Goal: Information Seeking & Learning: Learn about a topic

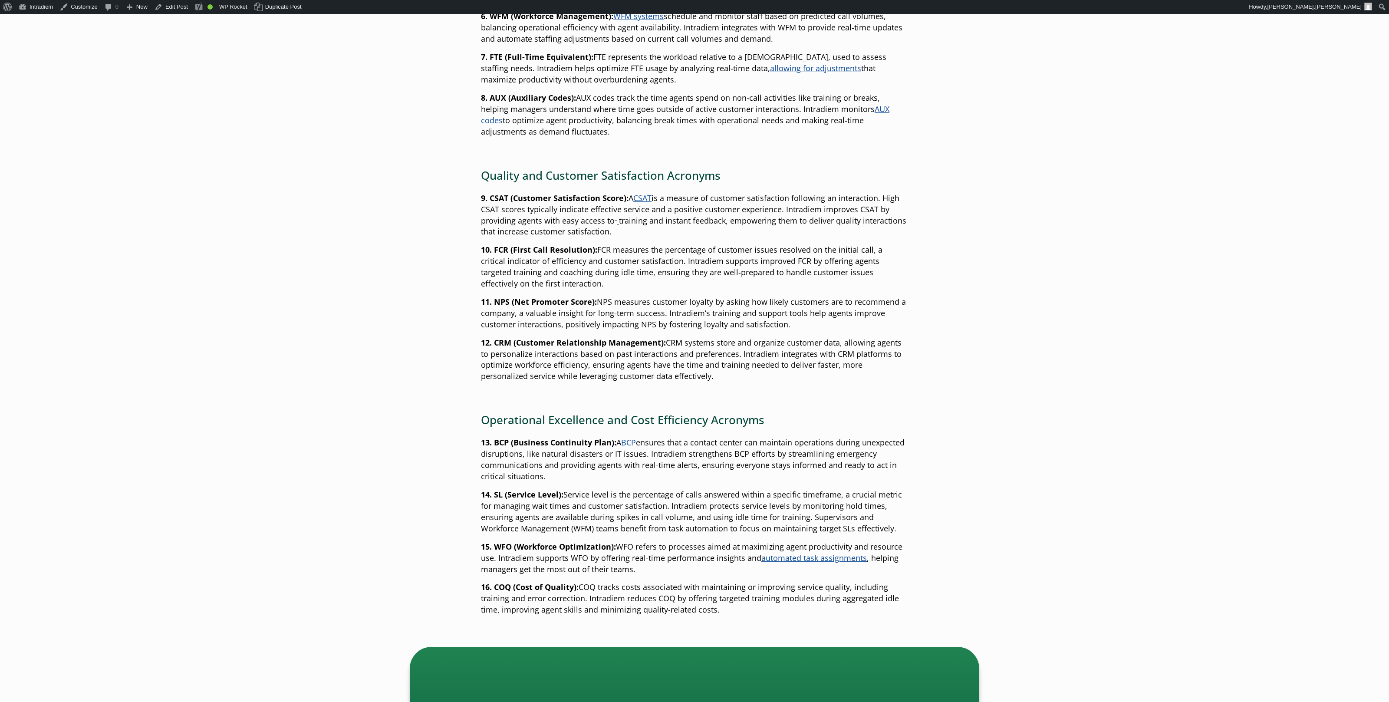
scroll to position [788, 0]
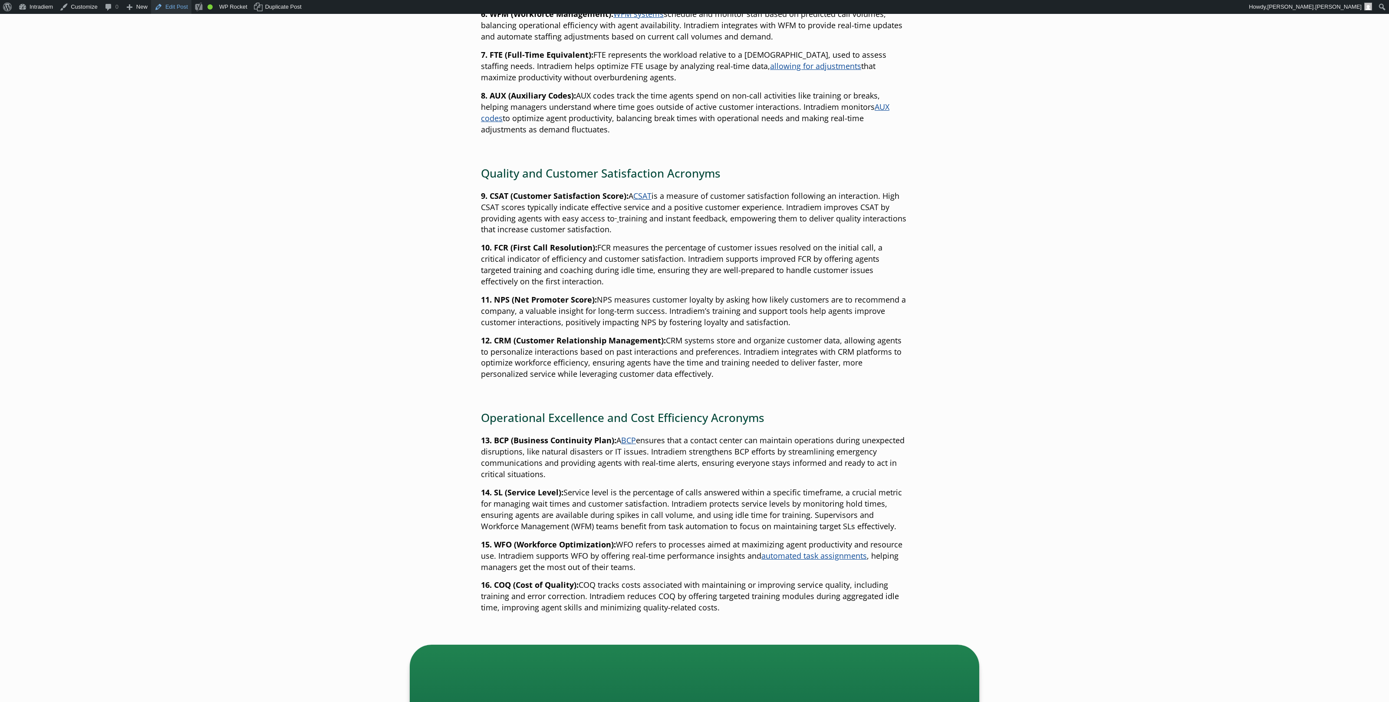
click at [171, 3] on link "Edit Post" at bounding box center [171, 7] width 40 height 14
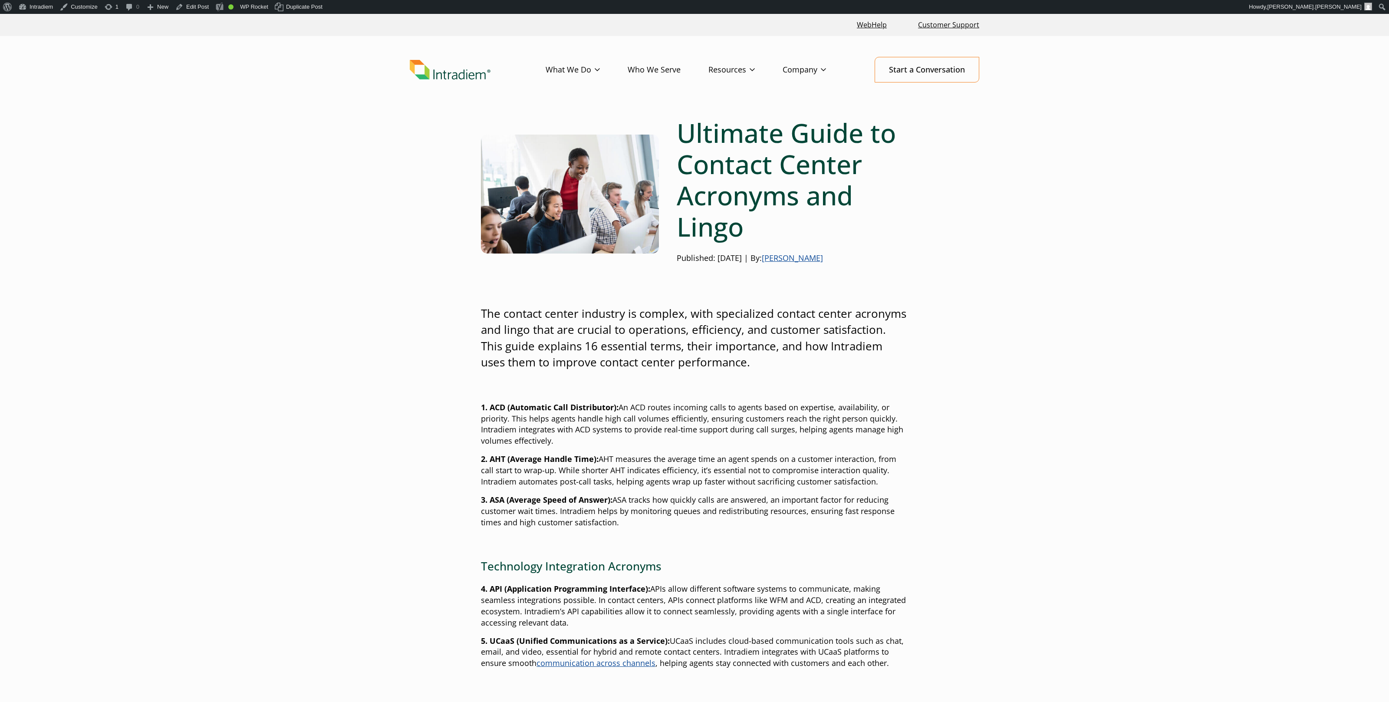
click at [823, 261] on link "[PERSON_NAME]" at bounding box center [792, 258] width 61 height 10
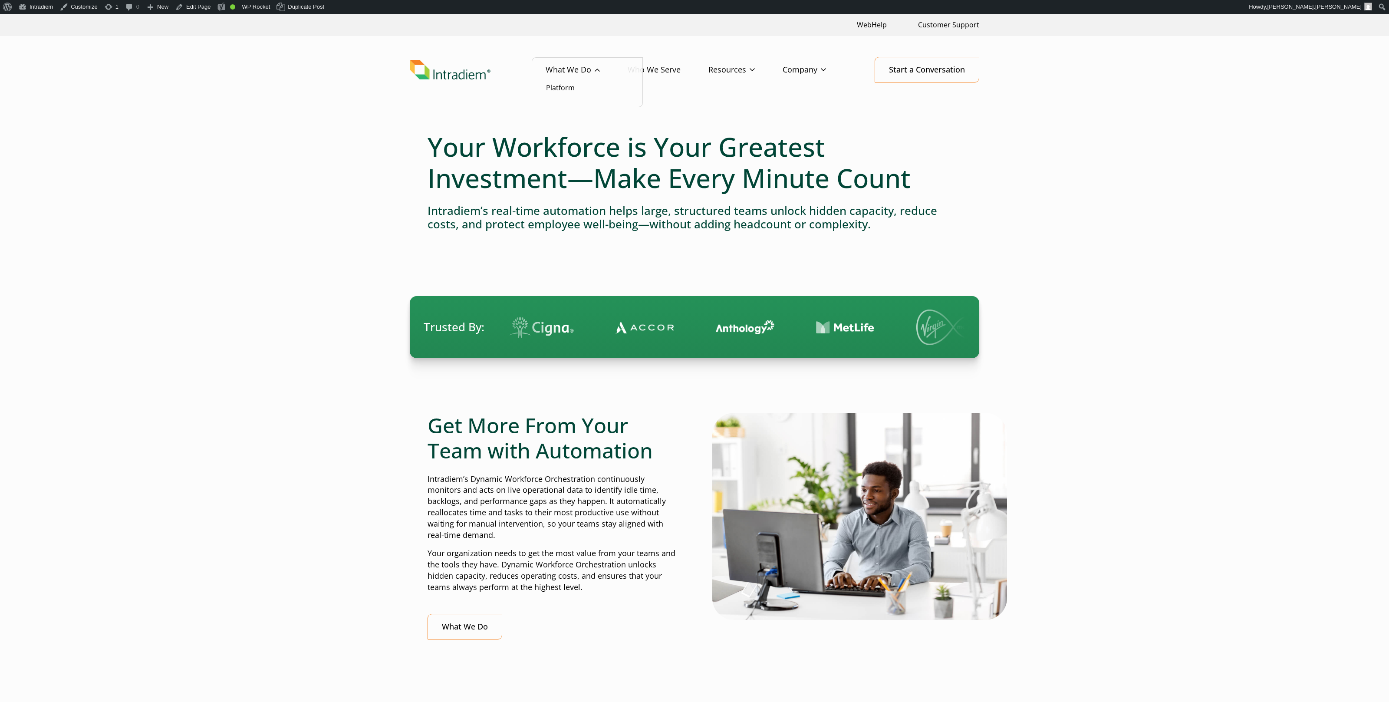
click at [579, 67] on link "What We Do" at bounding box center [587, 69] width 82 height 25
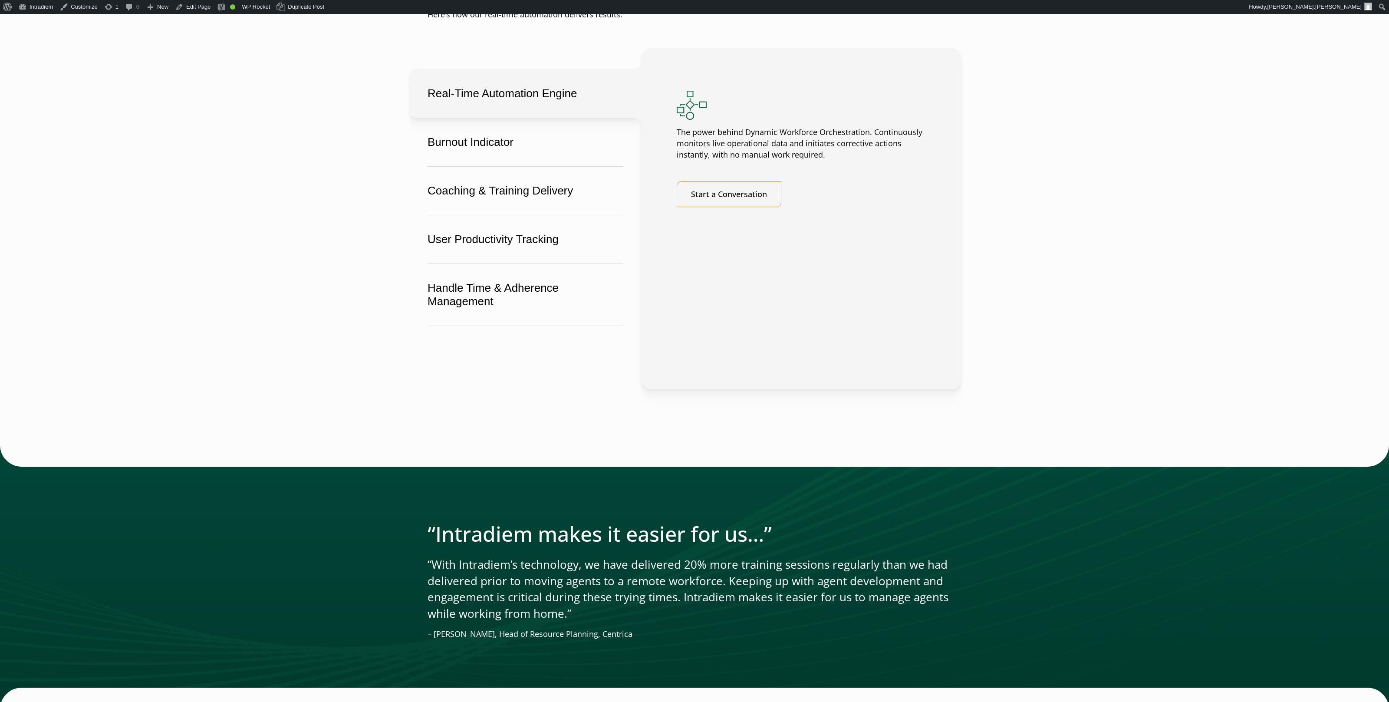
scroll to position [1580, 0]
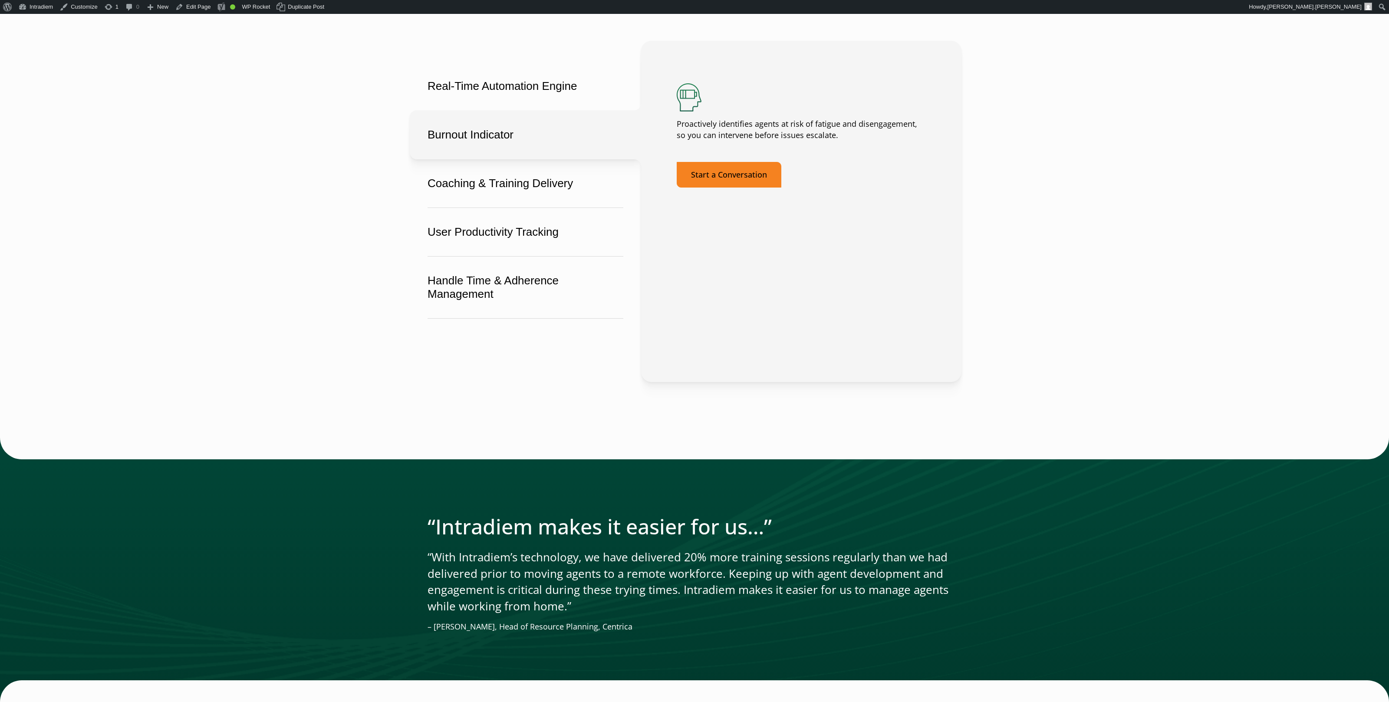
click at [757, 188] on link "Start a Conversation" at bounding box center [729, 175] width 105 height 26
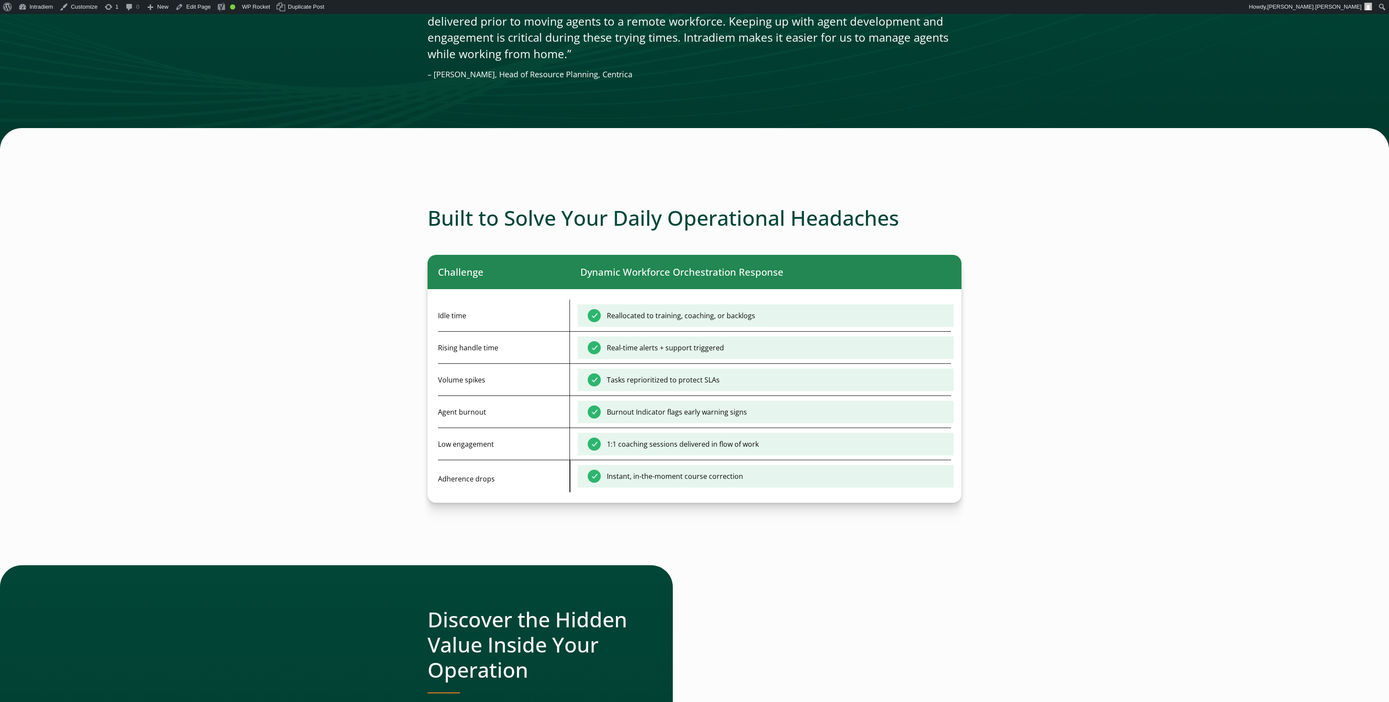
scroll to position [2131, 0]
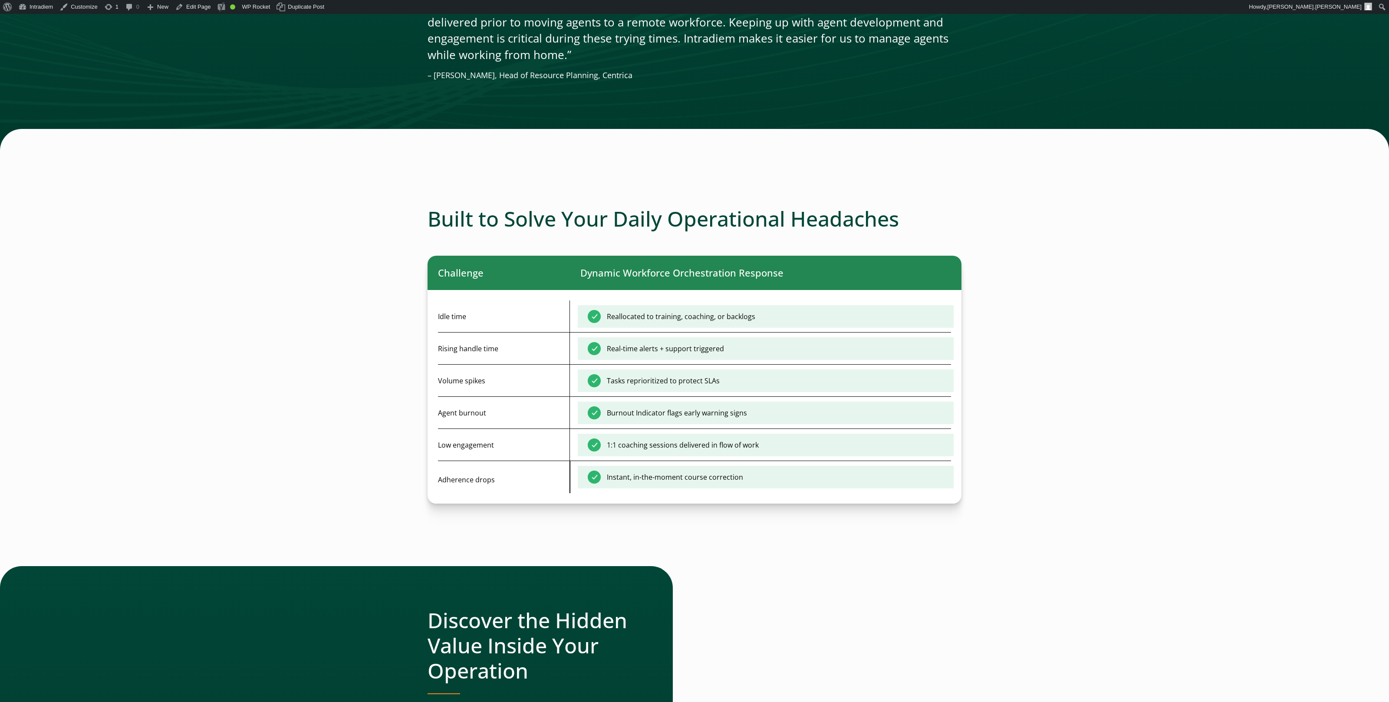
drag, startPoint x: 733, startPoint y: 350, endPoint x: 743, endPoint y: 347, distance: 9.9
click at [734, 328] on mark "Reallocated to training, coaching, or backlogs" at bounding box center [766, 316] width 376 height 23
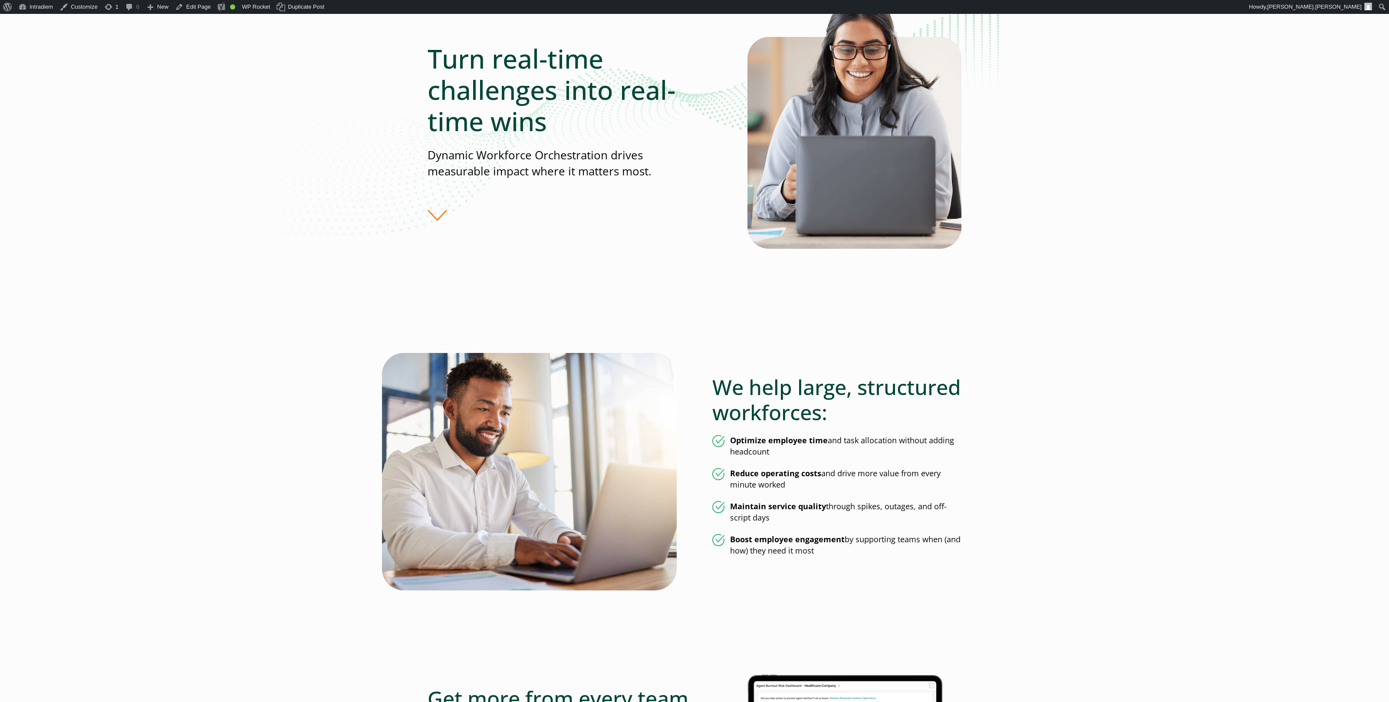
scroll to position [0, 0]
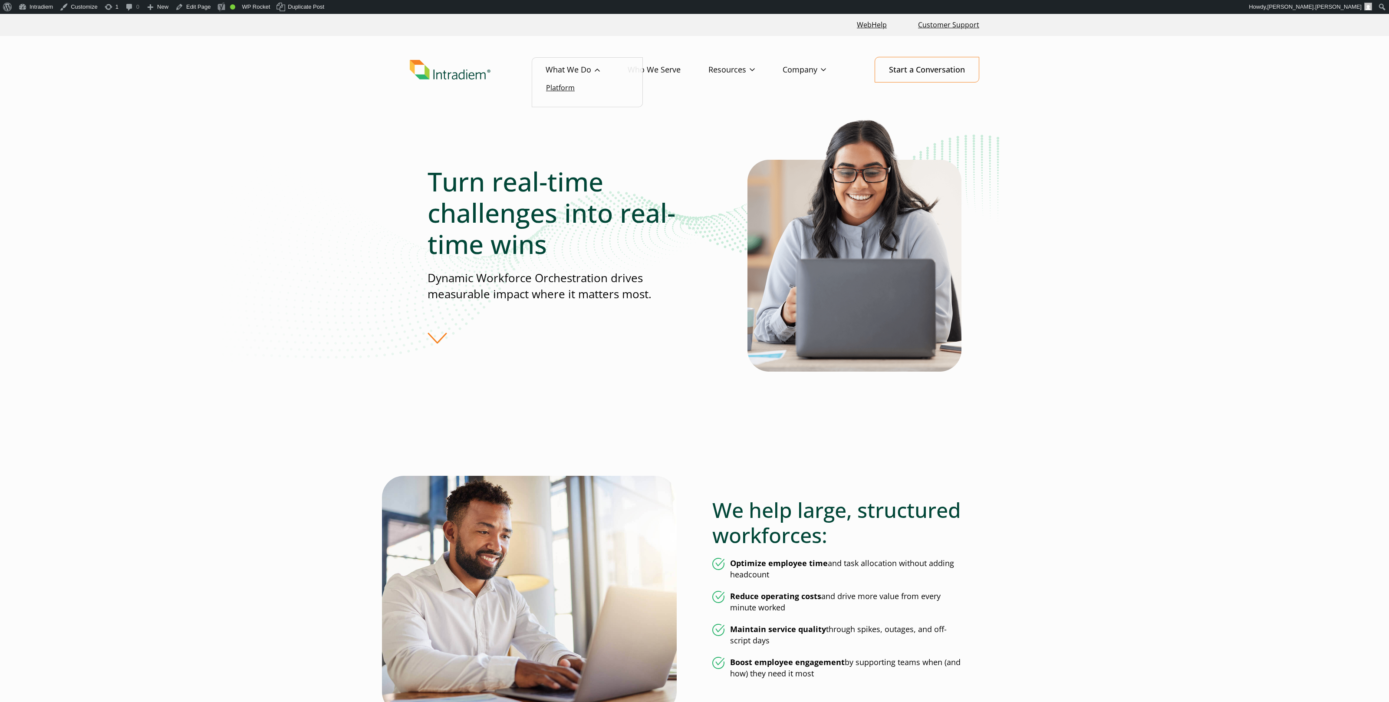
click at [562, 88] on link "Platform" at bounding box center [560, 88] width 29 height 10
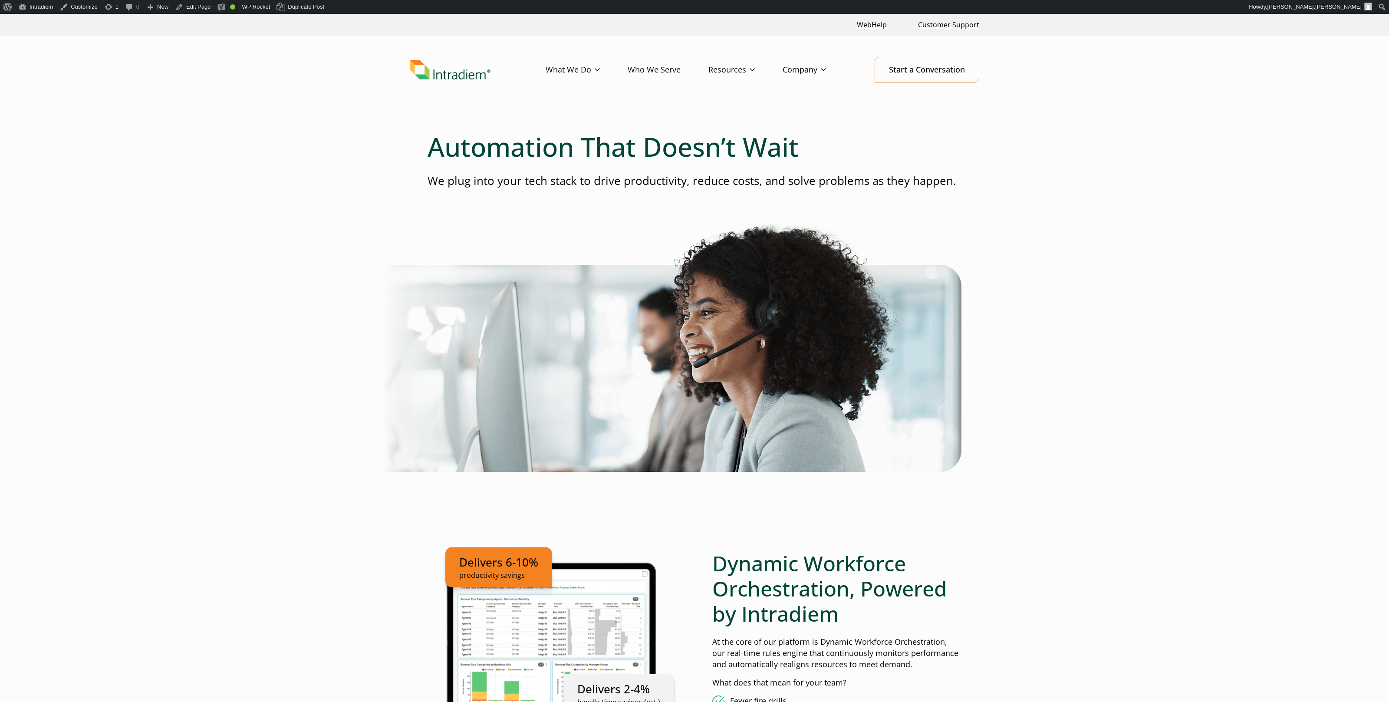
click at [666, 64] on link "Who We Serve" at bounding box center [668, 69] width 81 height 25
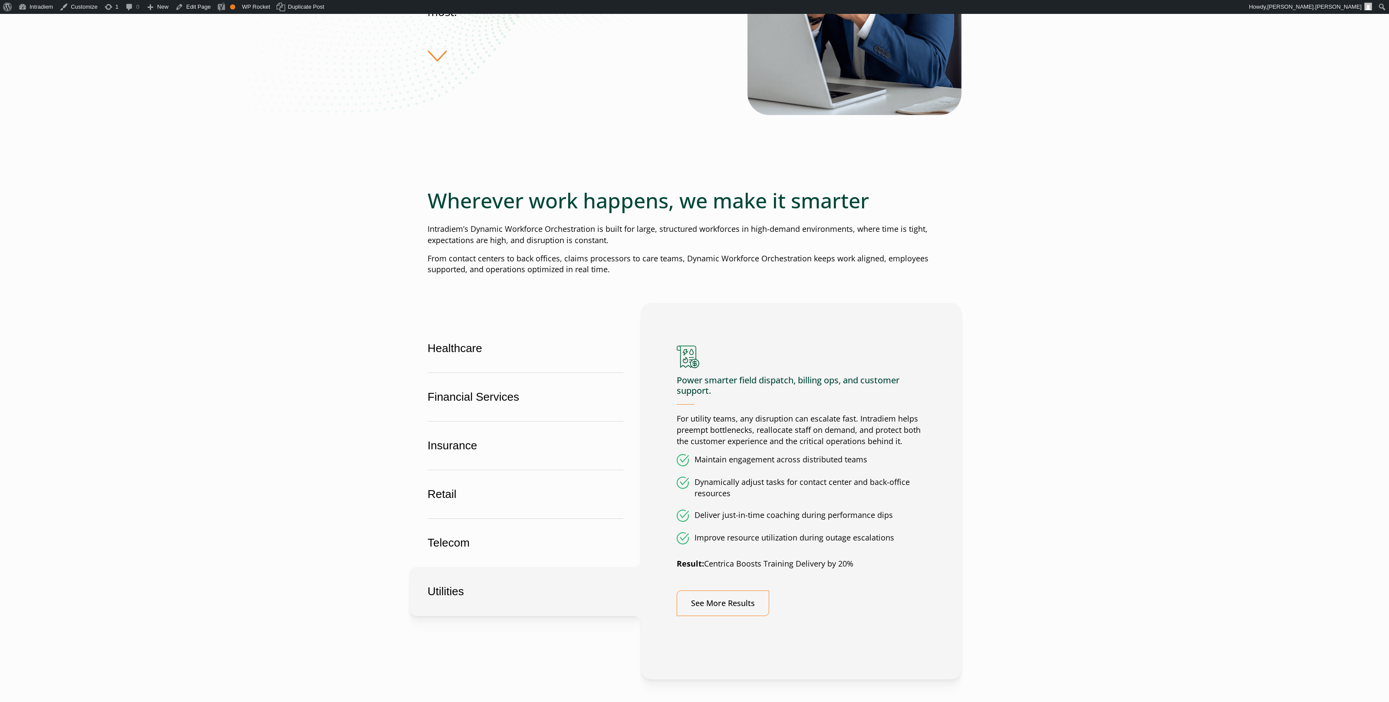
scroll to position [247, 0]
click at [716, 594] on link "See More Results" at bounding box center [723, 602] width 92 height 26
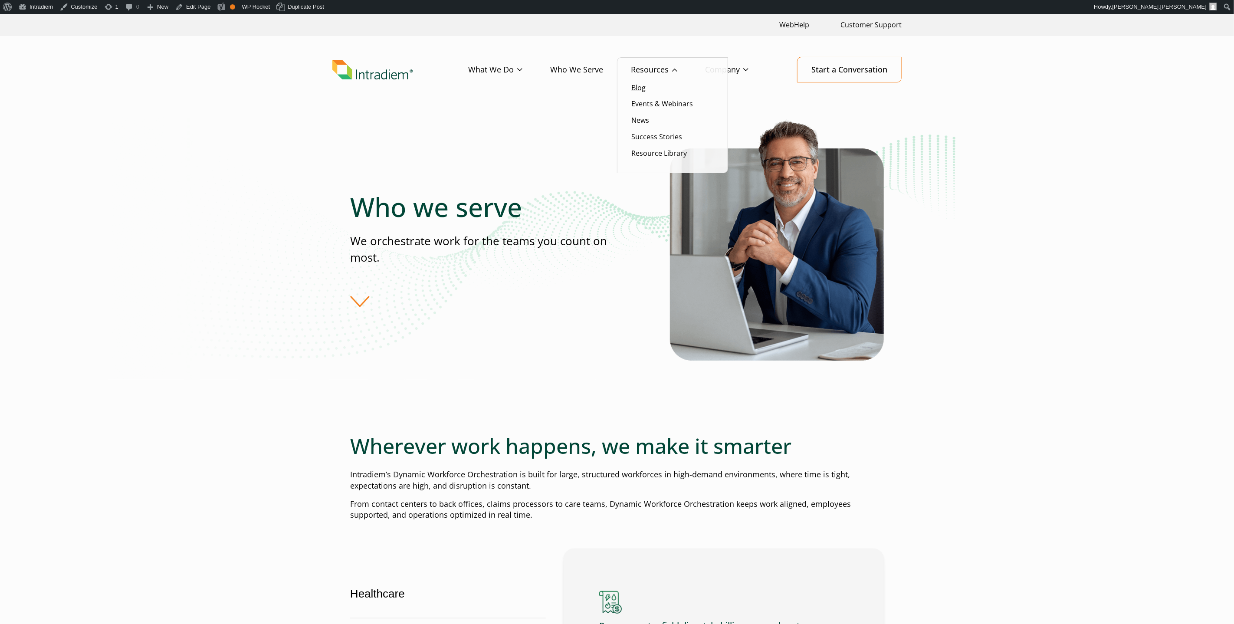
click at [640, 89] on link "Blog" at bounding box center [639, 88] width 14 height 10
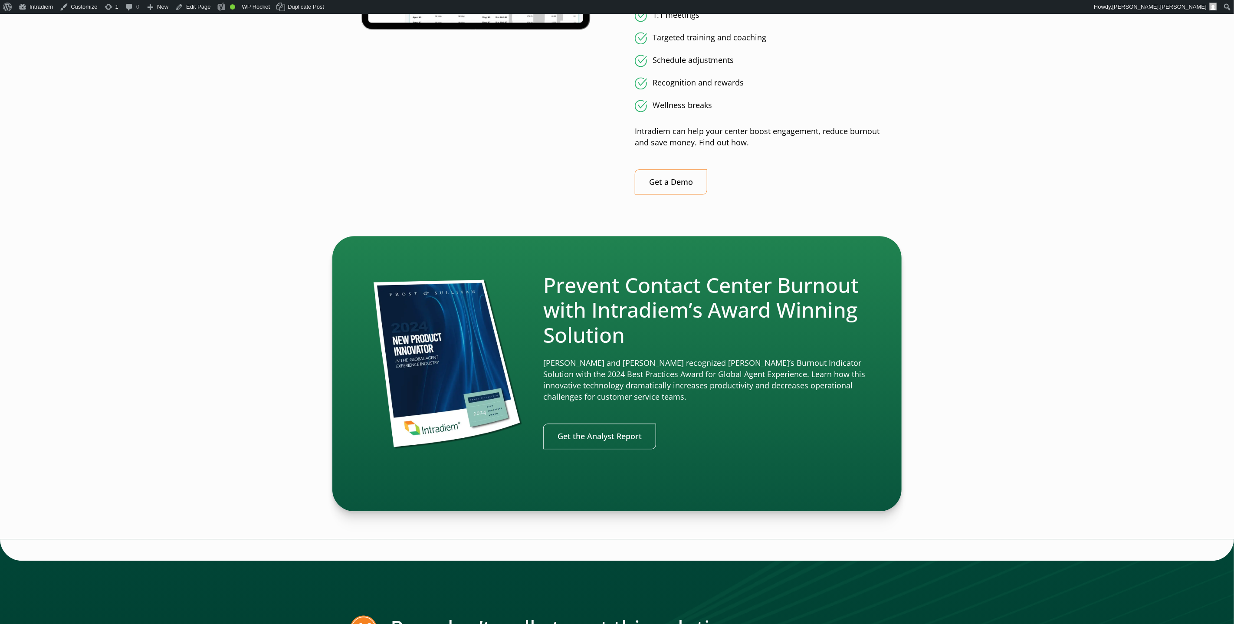
scroll to position [1613, 0]
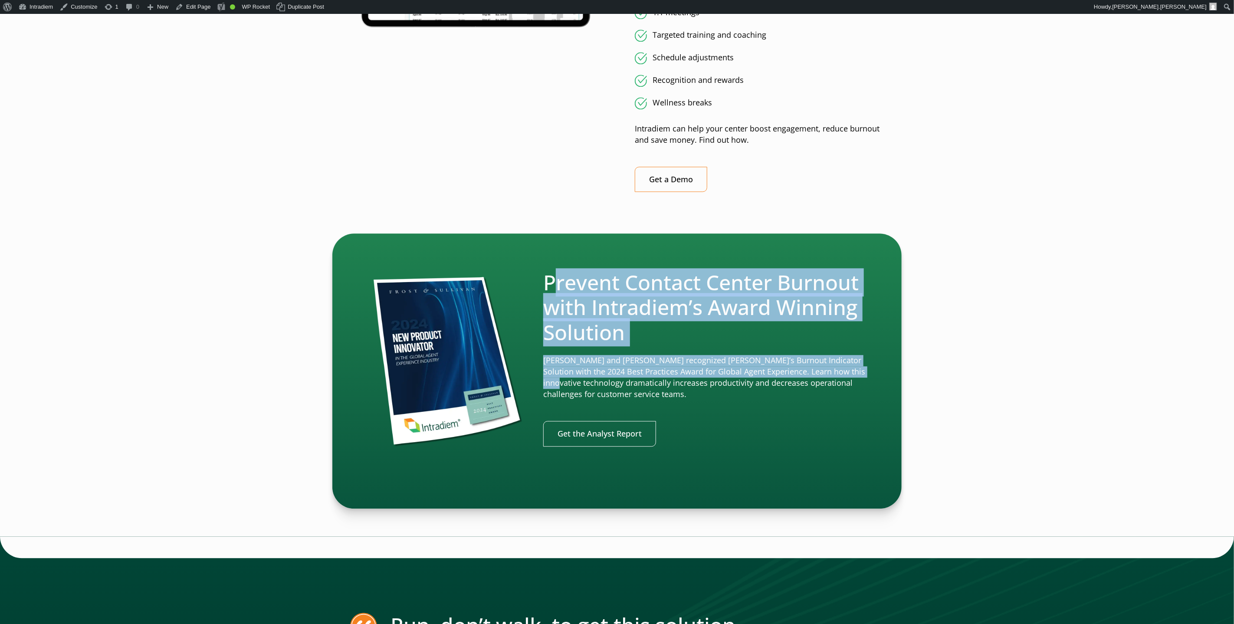
drag, startPoint x: 555, startPoint y: 282, endPoint x: 912, endPoint y: 373, distance: 368.7
click at [904, 375] on div "Prevent Contact Center Burnout with Intradiem’s Award Winning Solution Frost an…" at bounding box center [617, 371] width 625 height 275
click at [953, 348] on div "Prevent Contact Center Burnout with Intradiem’s Award Winning Solution Frost an…" at bounding box center [617, 371] width 1234 height 275
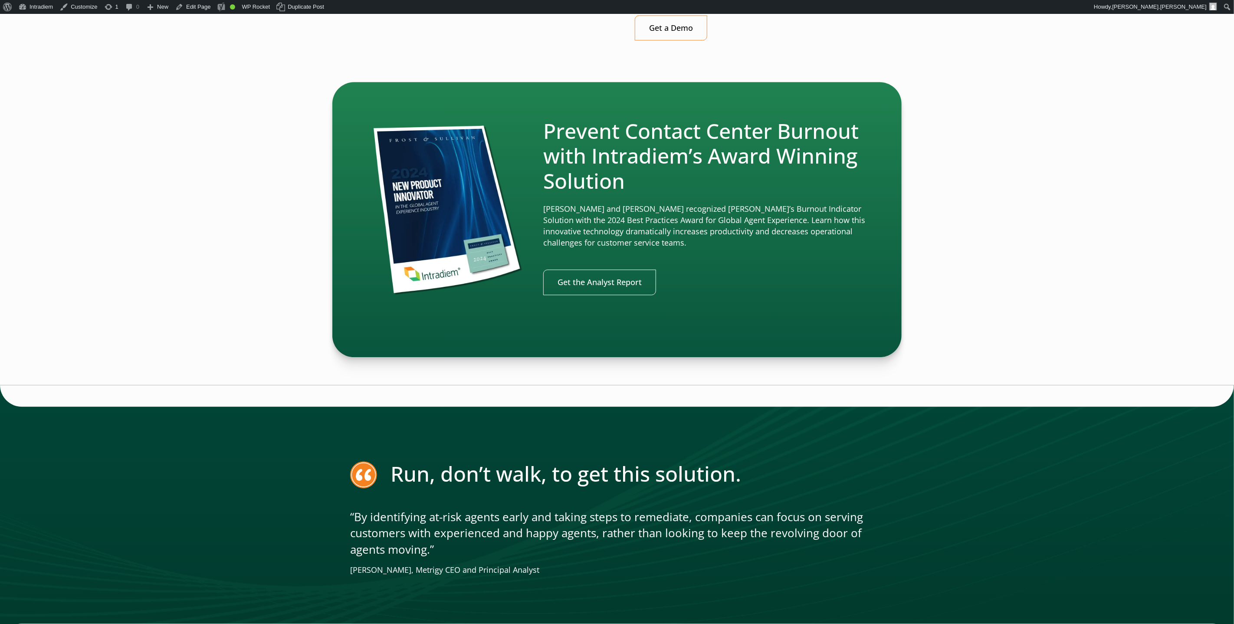
scroll to position [1764, 0]
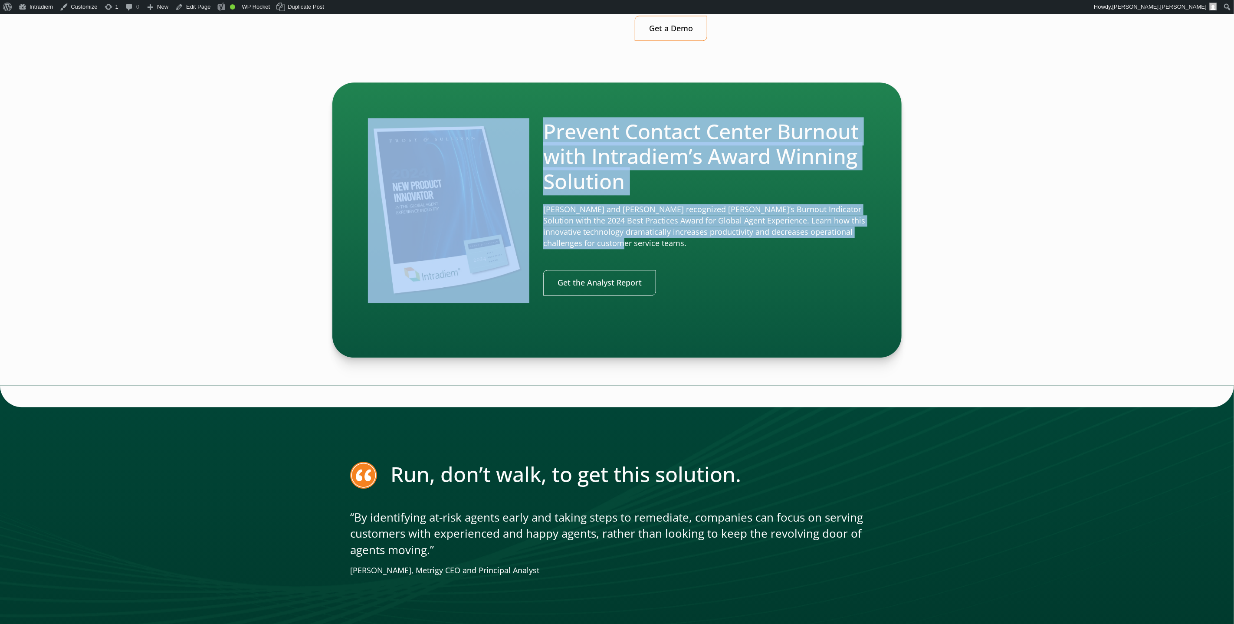
drag, startPoint x: 786, startPoint y: 244, endPoint x: 783, endPoint y: 197, distance: 47.0
click at [495, 139] on div "Prevent Contact Center Burnout with Intradiem’s Award Winning Solution Frost an…" at bounding box center [617, 214] width 498 height 192
click at [864, 206] on p "Frost and Sullivan recognized Intradiem’s Burnout Indicator Solution with the 2…" at bounding box center [704, 226] width 323 height 45
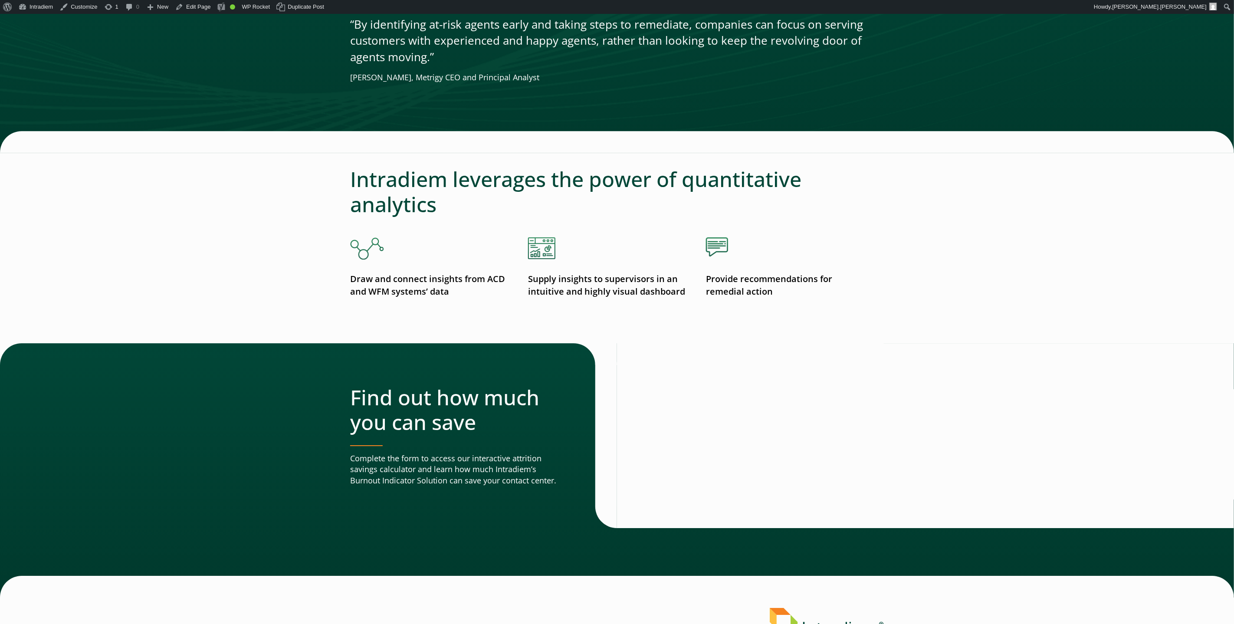
scroll to position [2258, 0]
drag, startPoint x: 476, startPoint y: 482, endPoint x: 562, endPoint y: 509, distance: 90.2
click at [583, 488] on div "Find out how much you can save Complete the form to access our interactive attr…" at bounding box center [483, 435] width 267 height 185
click at [562, 510] on div "Find out how much you can save Complete the form to access our interactive attr…" at bounding box center [483, 435] width 267 height 185
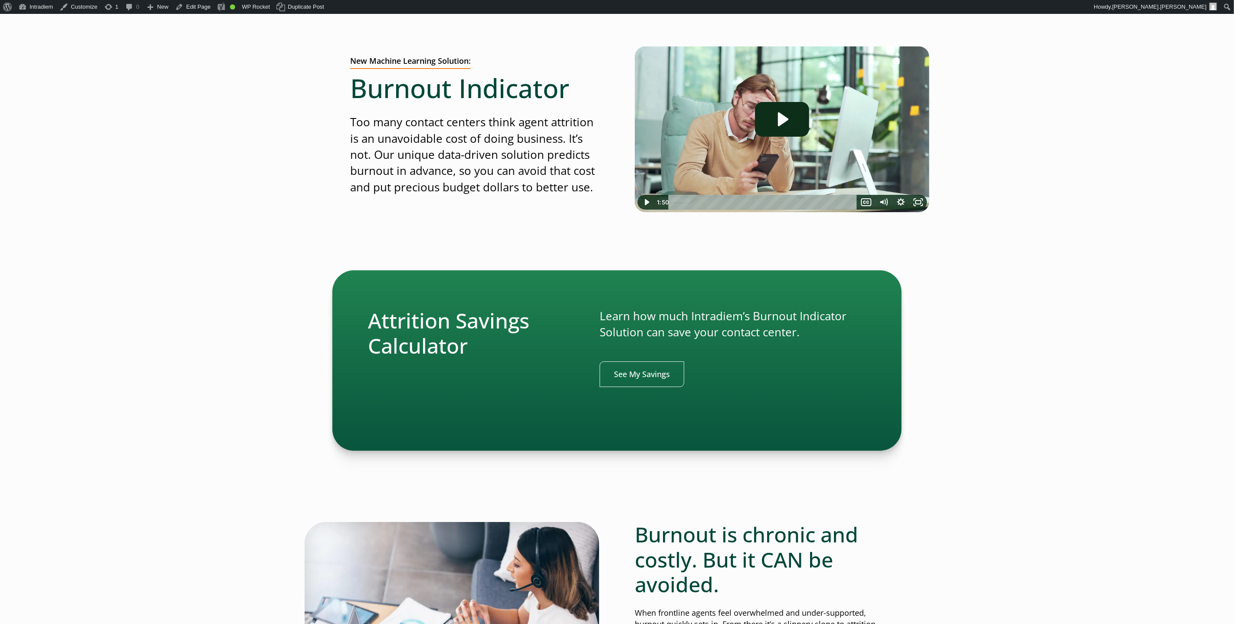
scroll to position [0, 0]
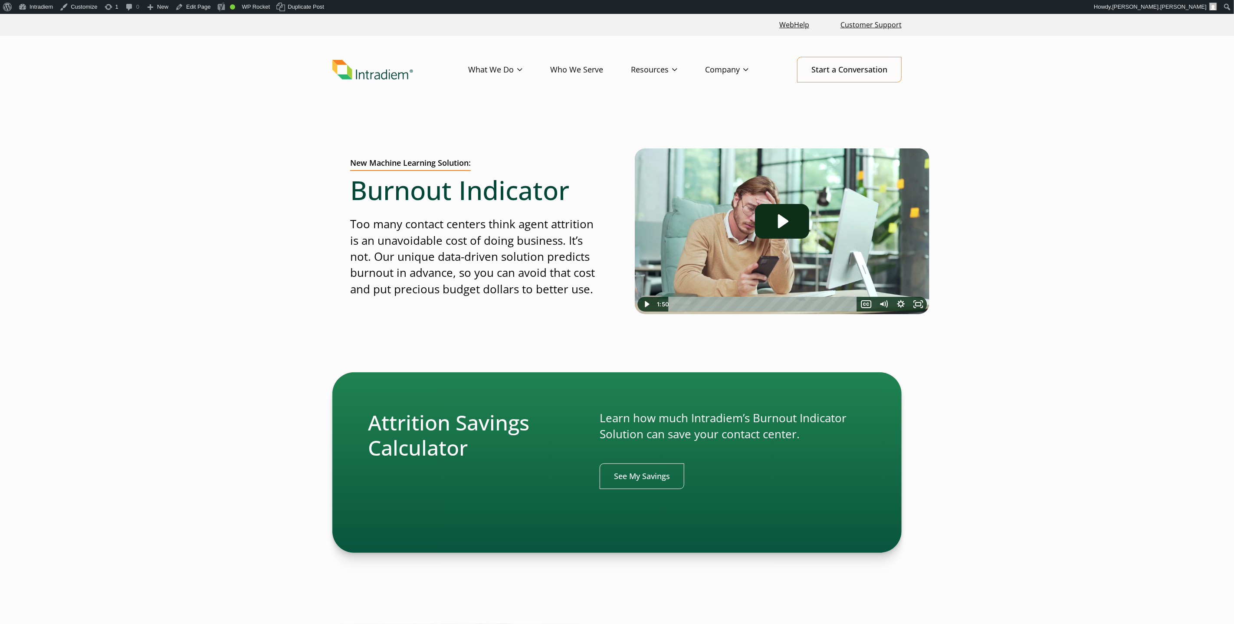
drag, startPoint x: 1079, startPoint y: 229, endPoint x: 1052, endPoint y: 230, distance: 26.5
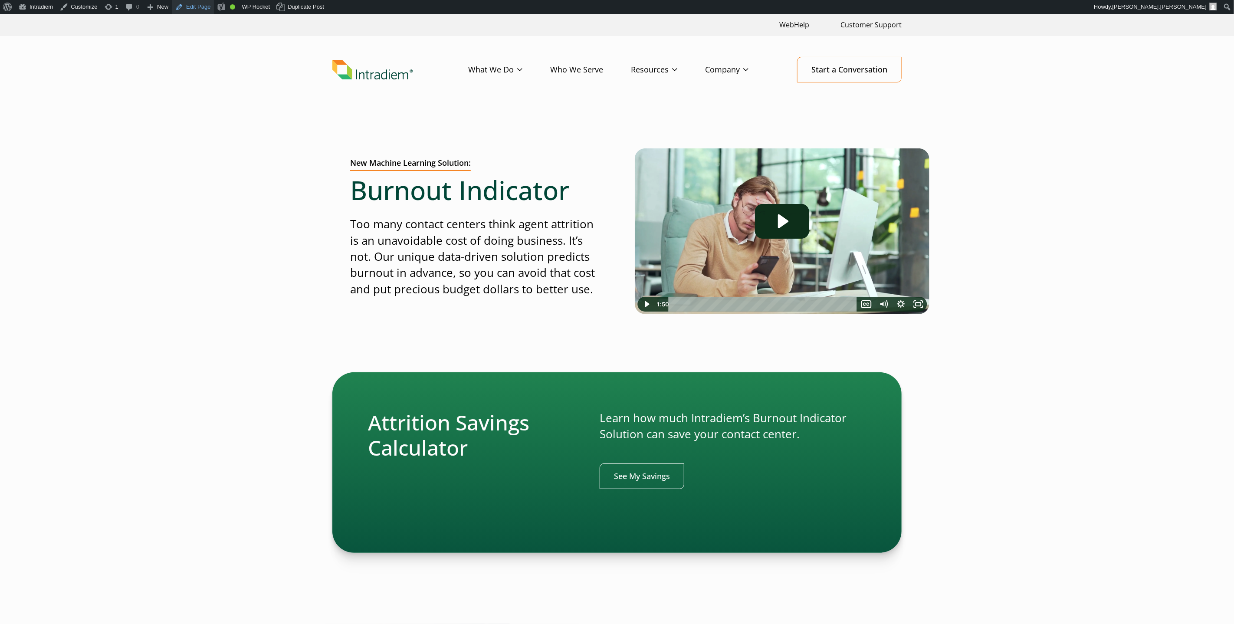
click at [186, 6] on link "Edit Page" at bounding box center [193, 7] width 42 height 14
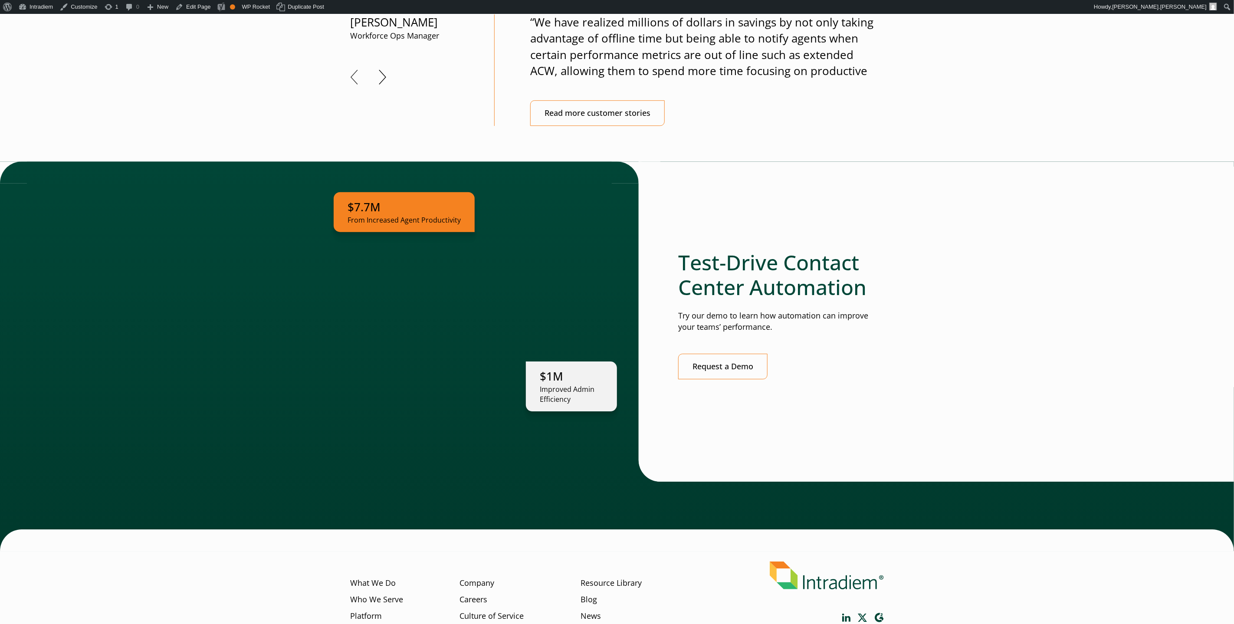
scroll to position [2150, 0]
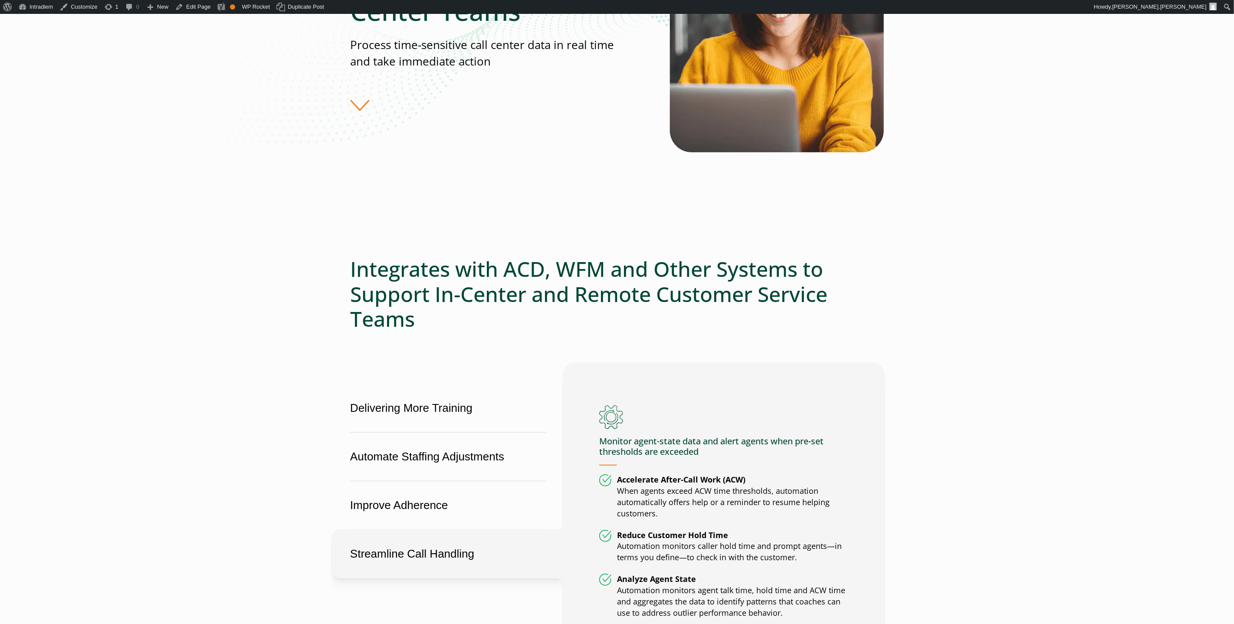
scroll to position [193, 0]
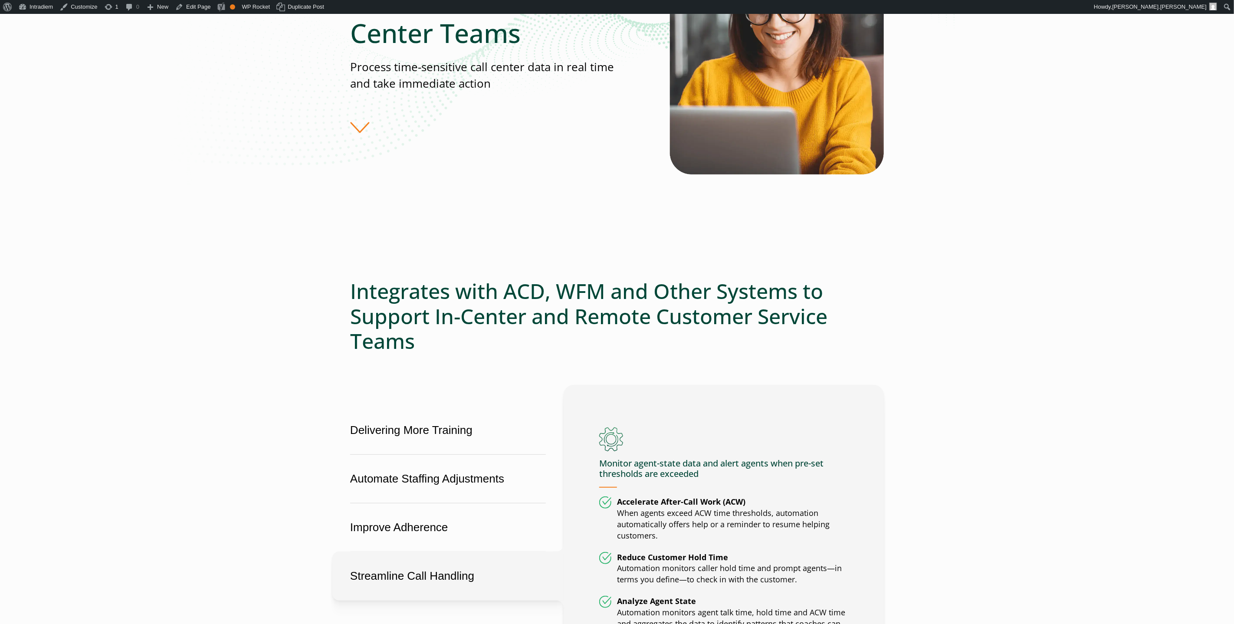
drag, startPoint x: 142, startPoint y: 114, endPoint x: 150, endPoint y: 109, distance: 8.8
click at [142, 114] on div "Solutions for Contact Center Teams Process time-sensitive call center data in r…" at bounding box center [617, 80] width 1234 height 313
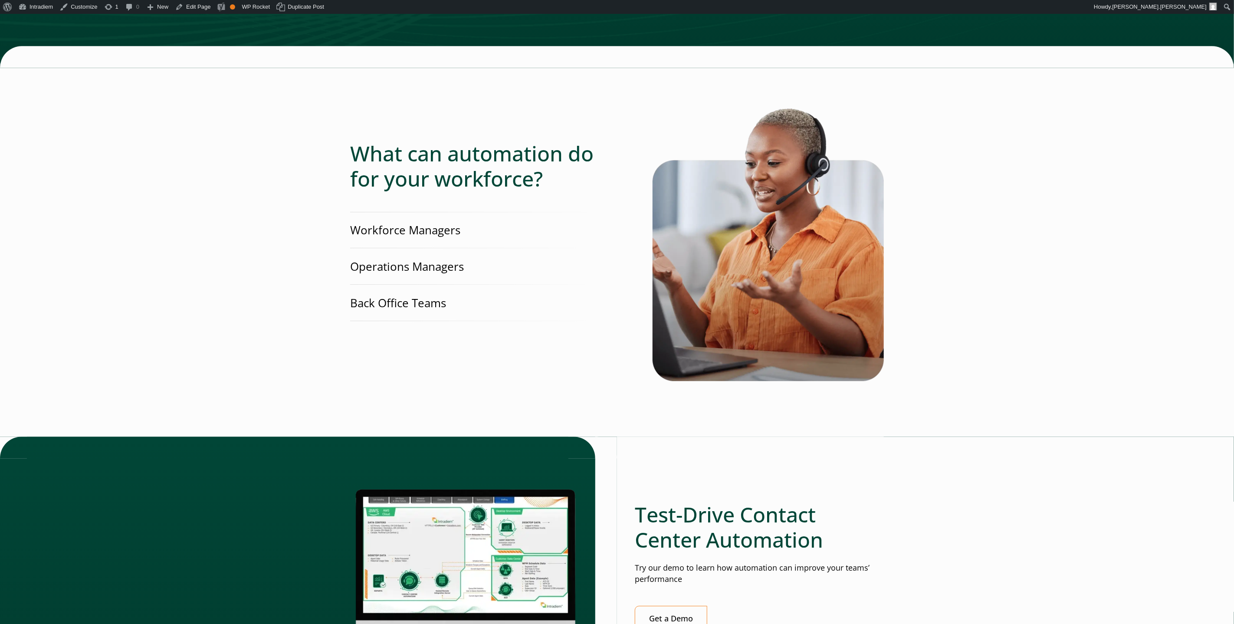
scroll to position [1817, 0]
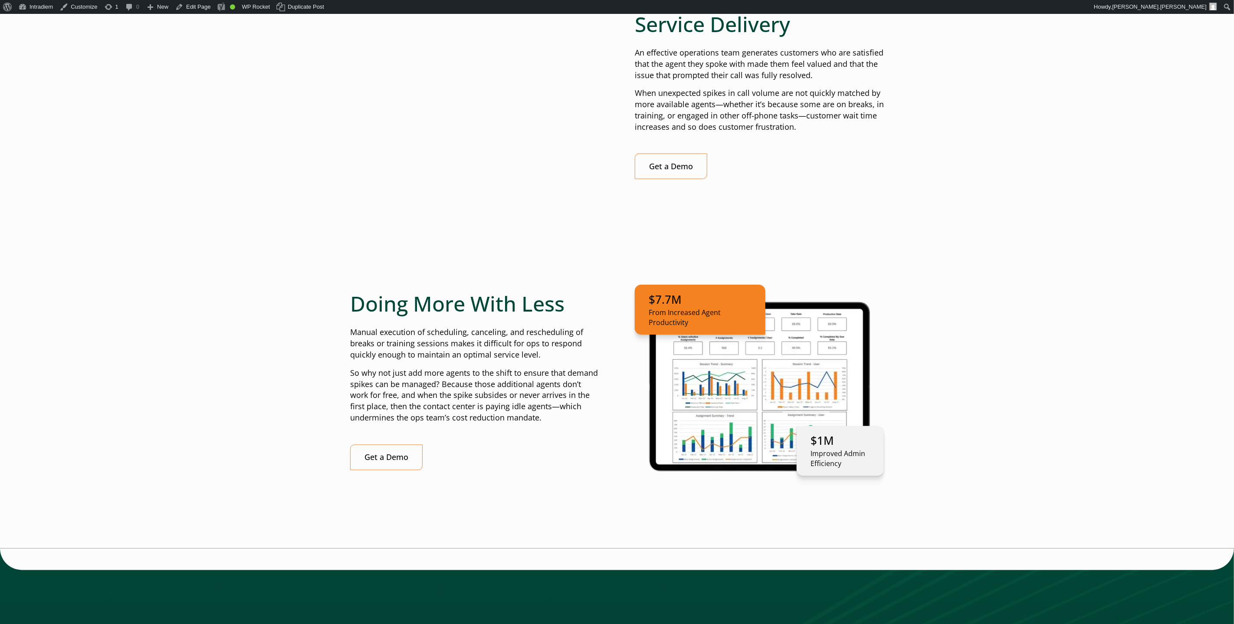
scroll to position [1155, 0]
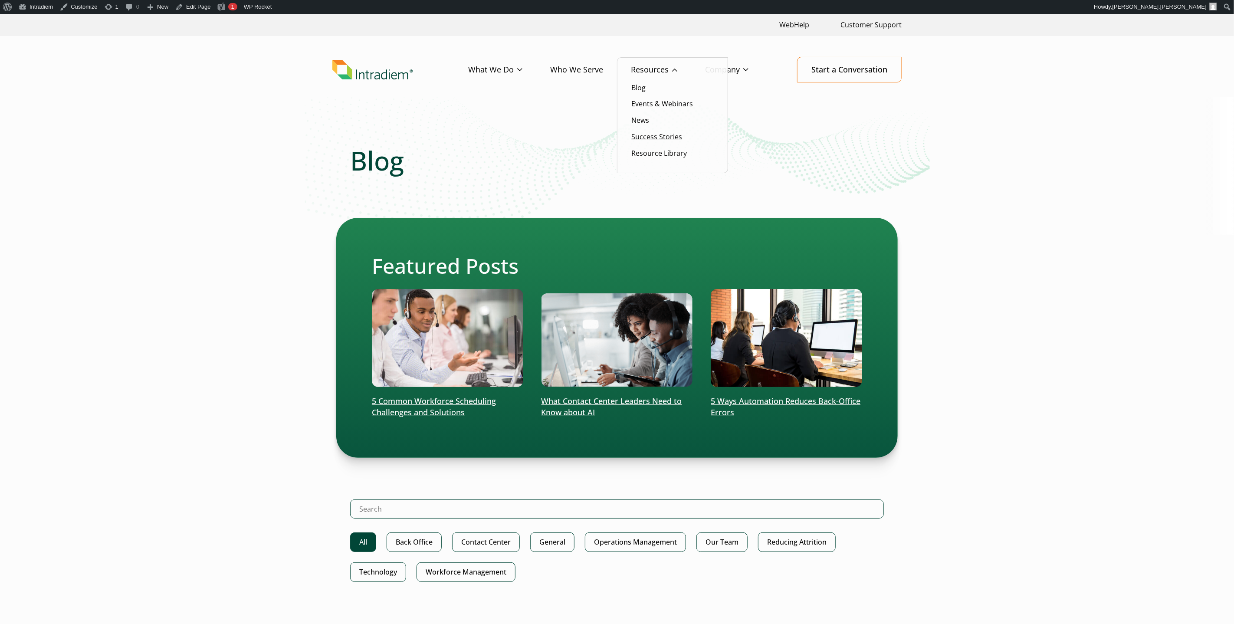
click at [652, 135] on link "Success Stories" at bounding box center [657, 137] width 51 height 10
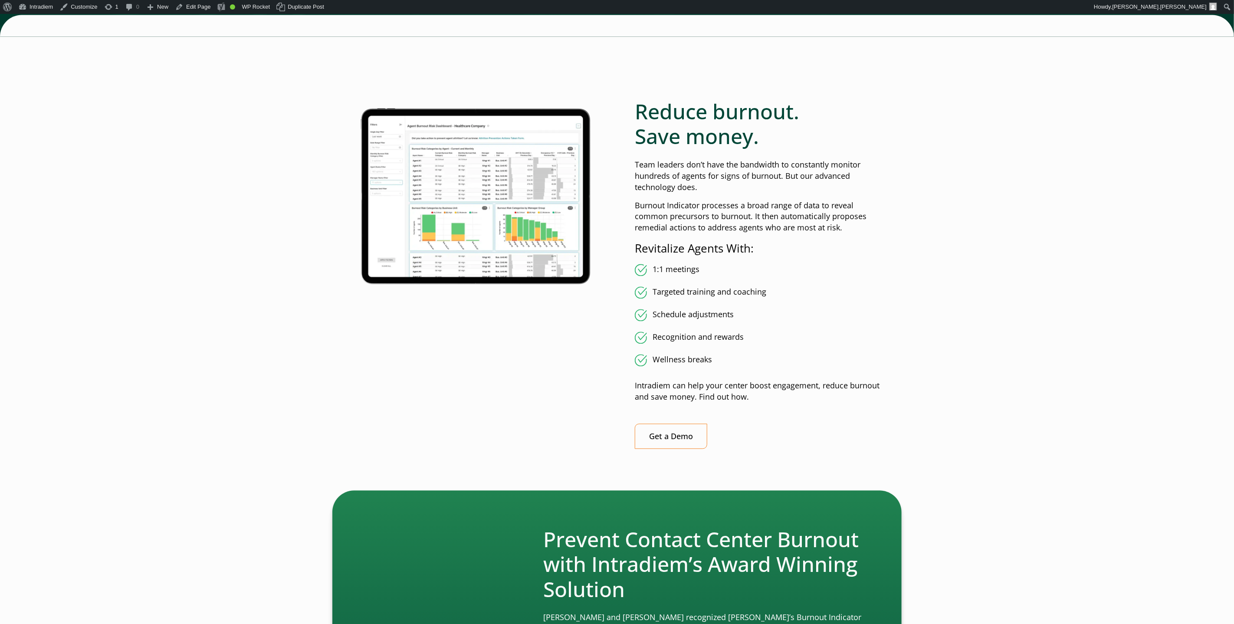
scroll to position [1364, 0]
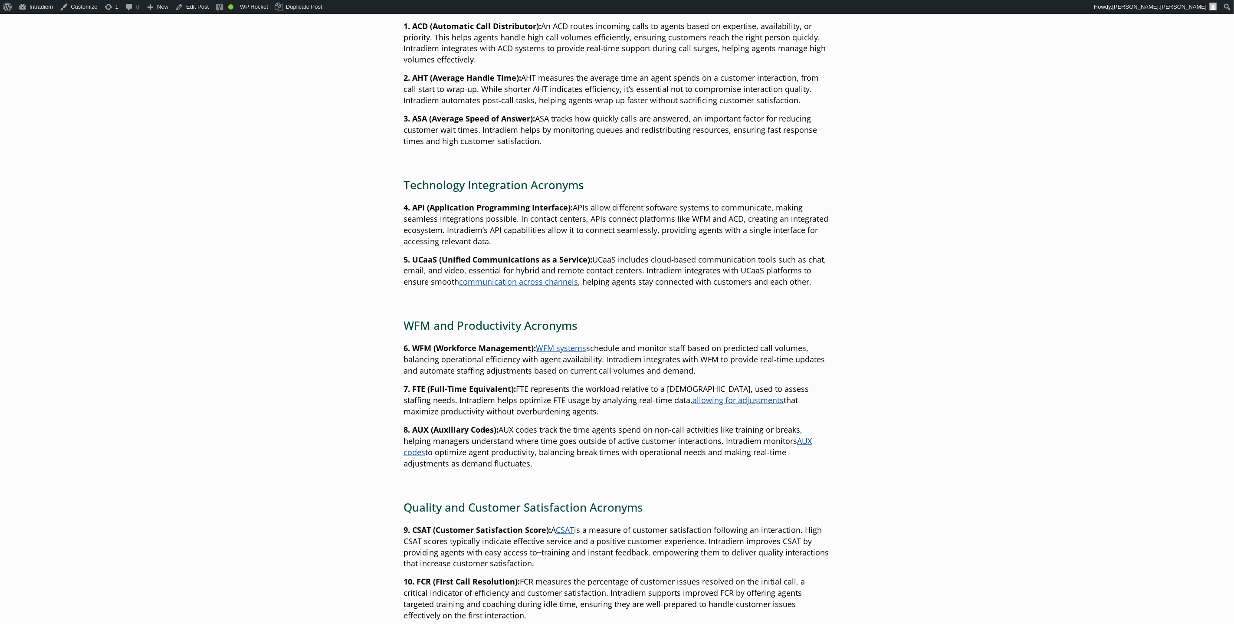
scroll to position [473, 0]
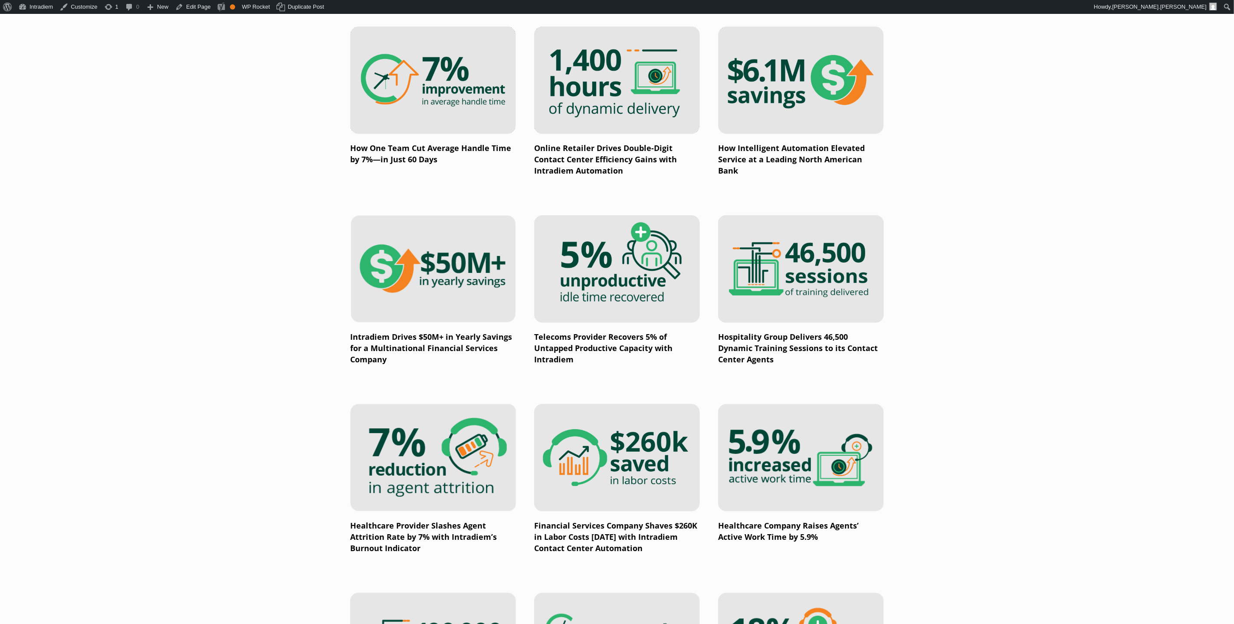
scroll to position [756, 0]
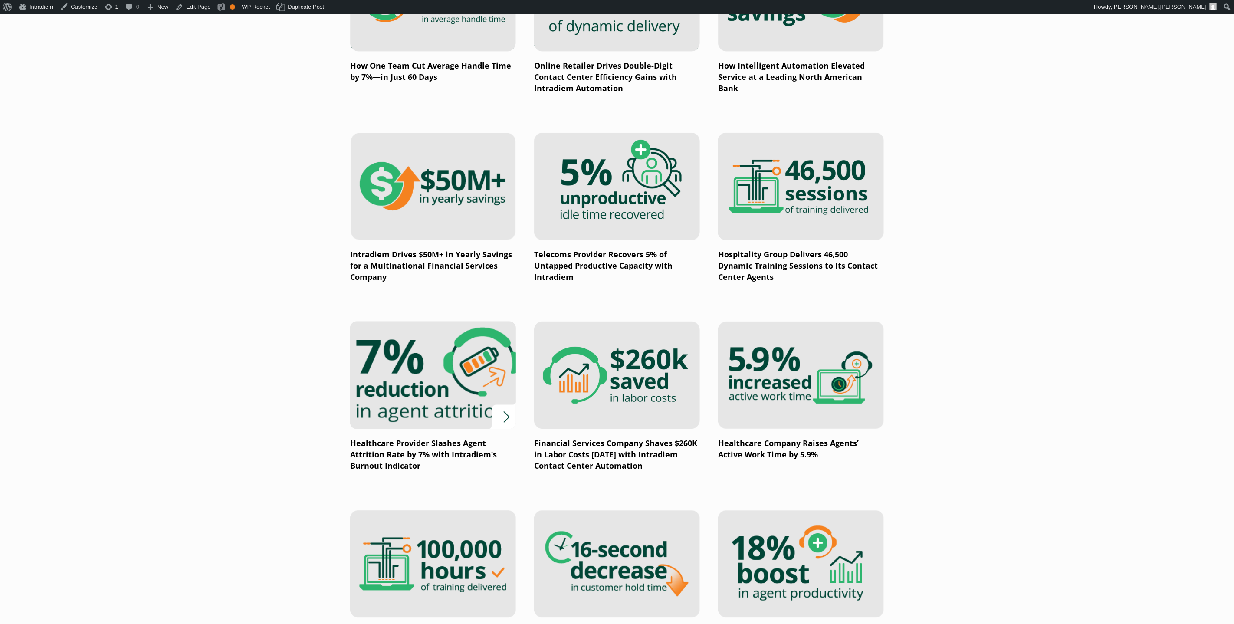
click at [477, 375] on img at bounding box center [433, 375] width 199 height 129
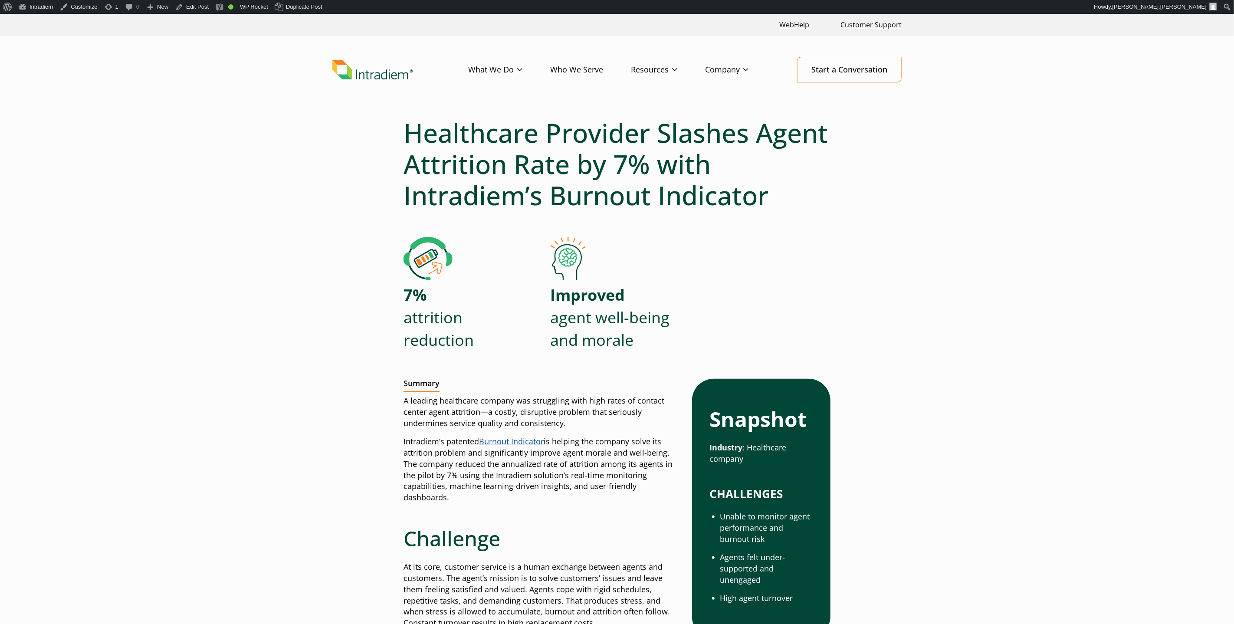
click at [822, 313] on div "7% attrition reduction Improved agent well-being and morale" at bounding box center [617, 302] width 427 height 130
click at [186, 7] on link "Edit Post" at bounding box center [192, 7] width 40 height 14
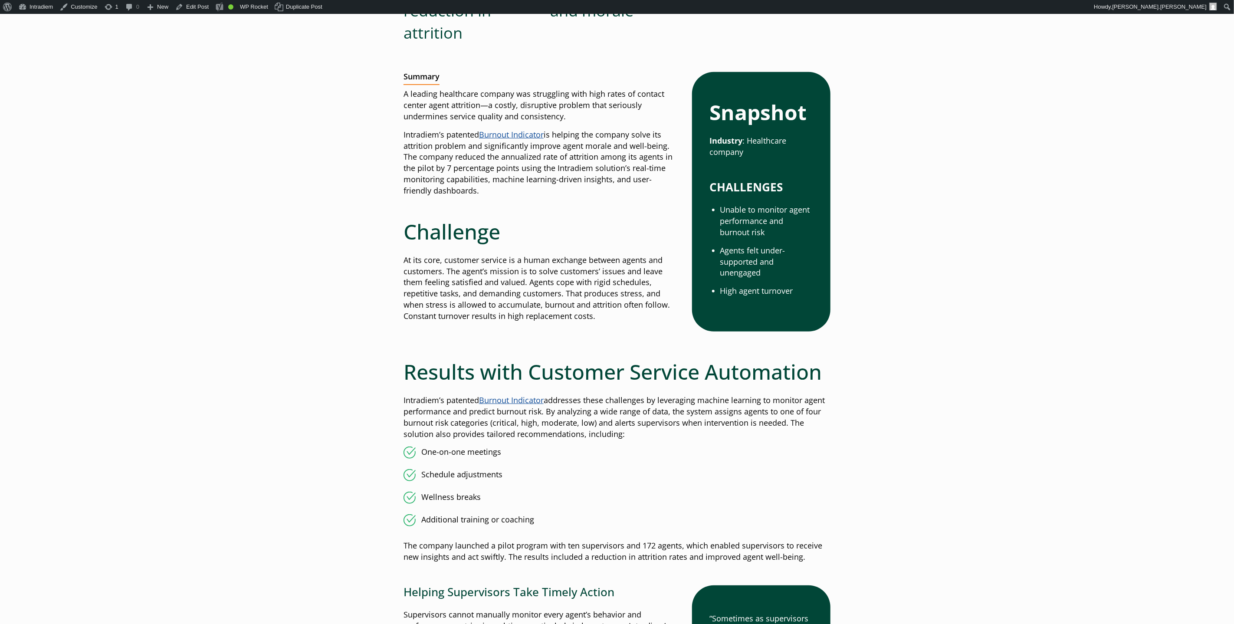
scroll to position [360, 0]
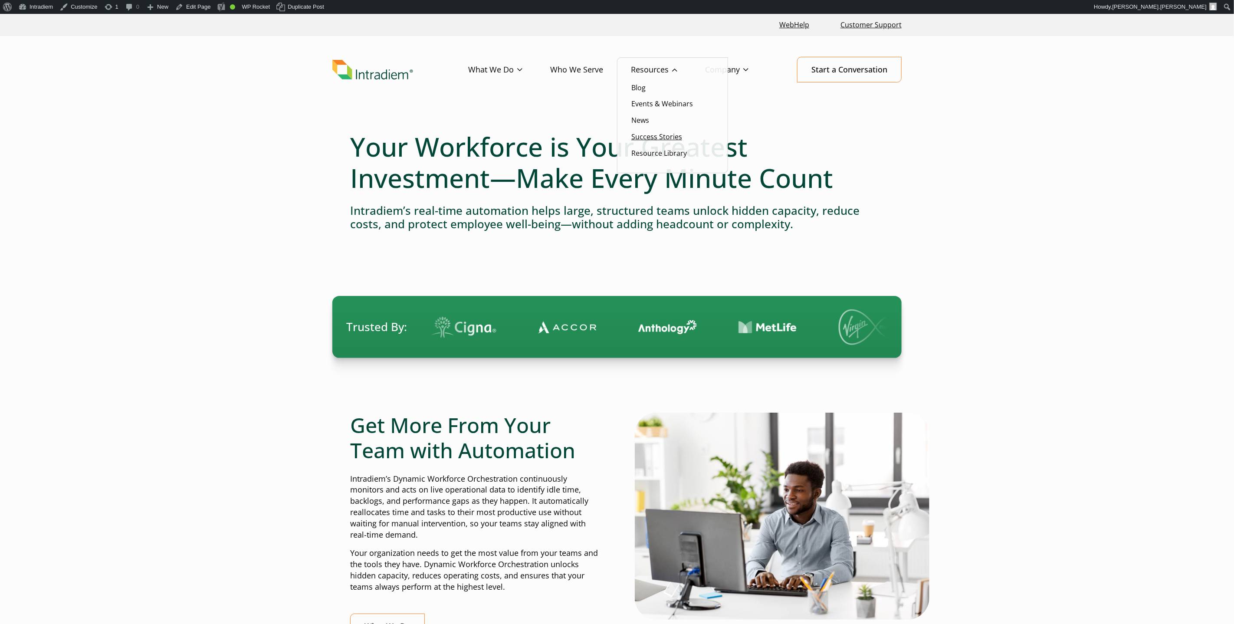
click at [664, 136] on link "Success Stories" at bounding box center [657, 137] width 51 height 10
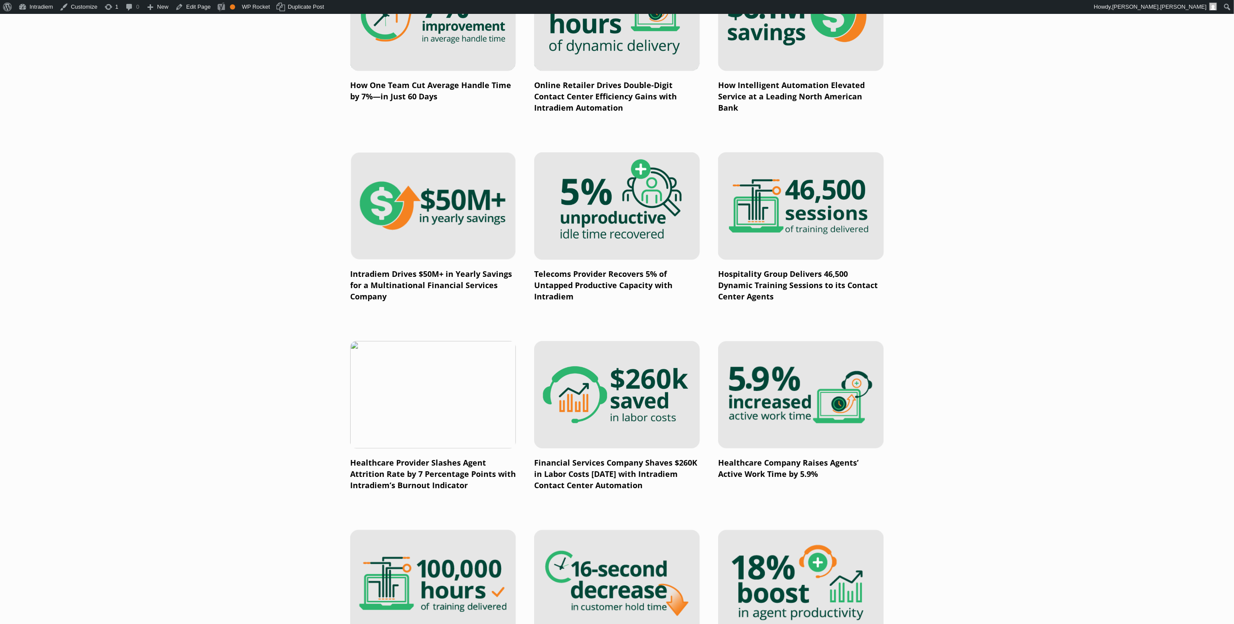
scroll to position [736, 0]
